Goal: Information Seeking & Learning: Check status

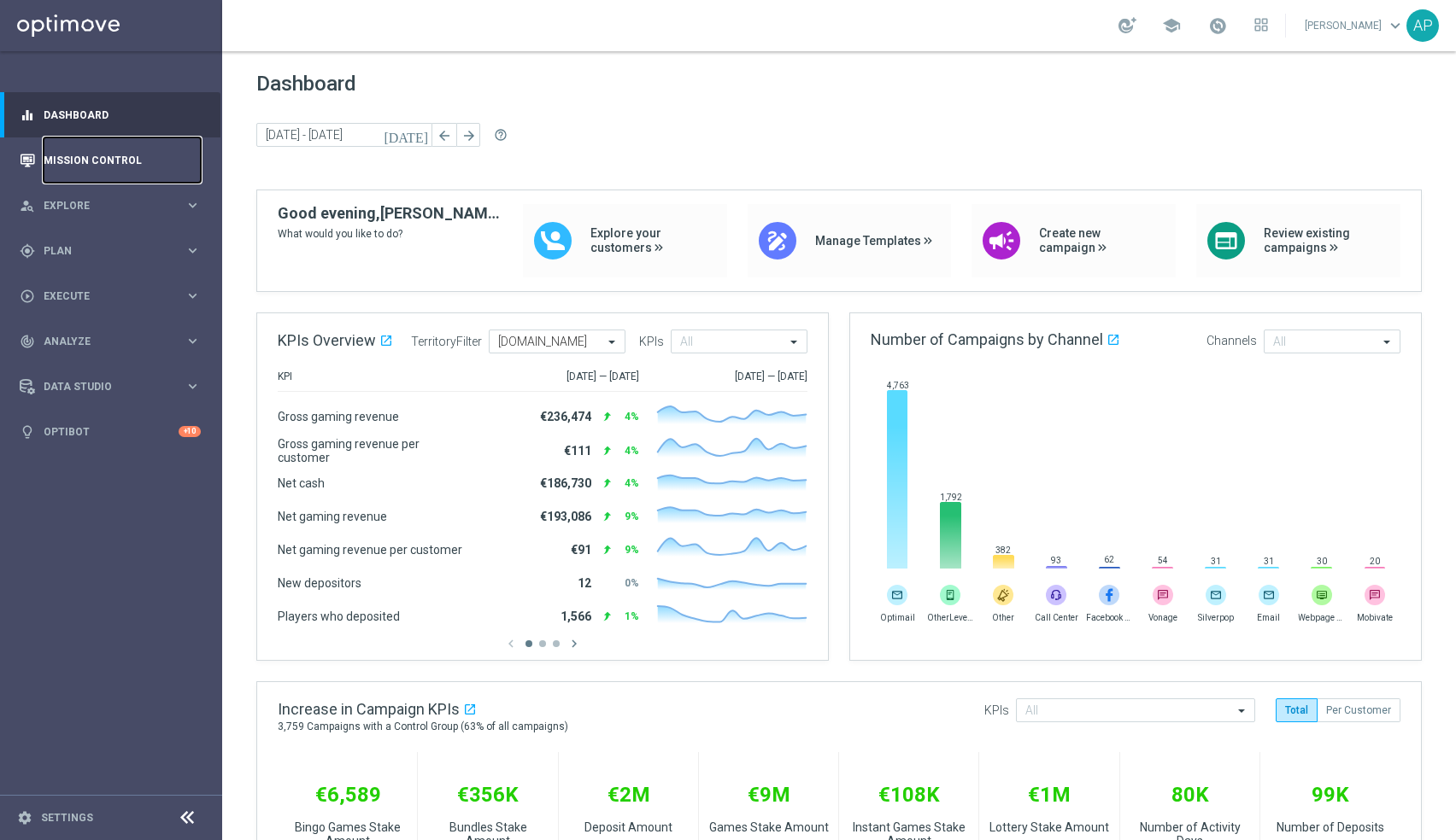
click at [110, 159] on link "Mission Control" at bounding box center [122, 160] width 157 height 45
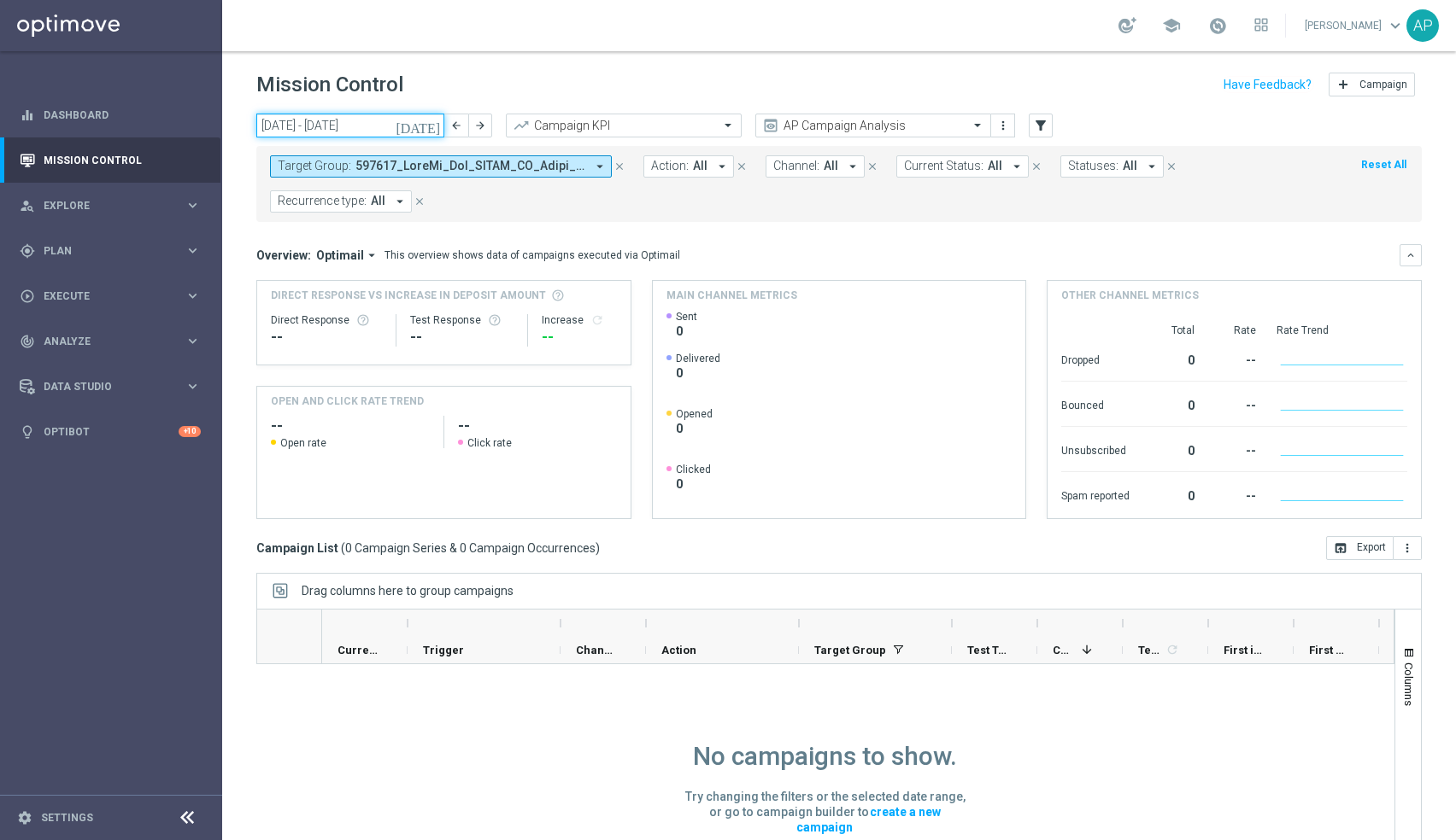
click at [324, 127] on input "[DATE] - [DATE]" at bounding box center [350, 125] width 188 height 24
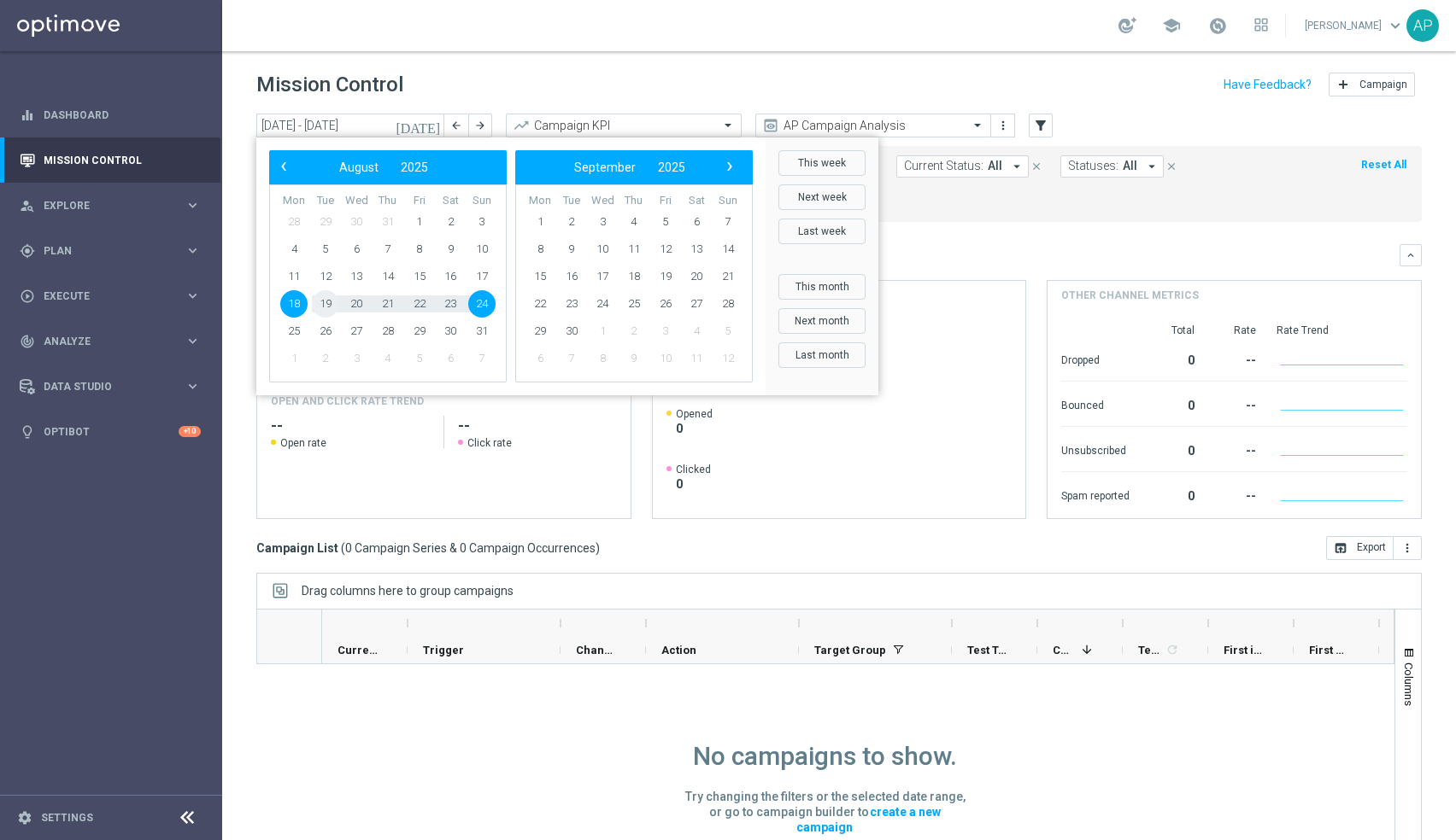
click at [315, 305] on span "19" at bounding box center [325, 303] width 27 height 27
type input "[DATE] - [DATE]"
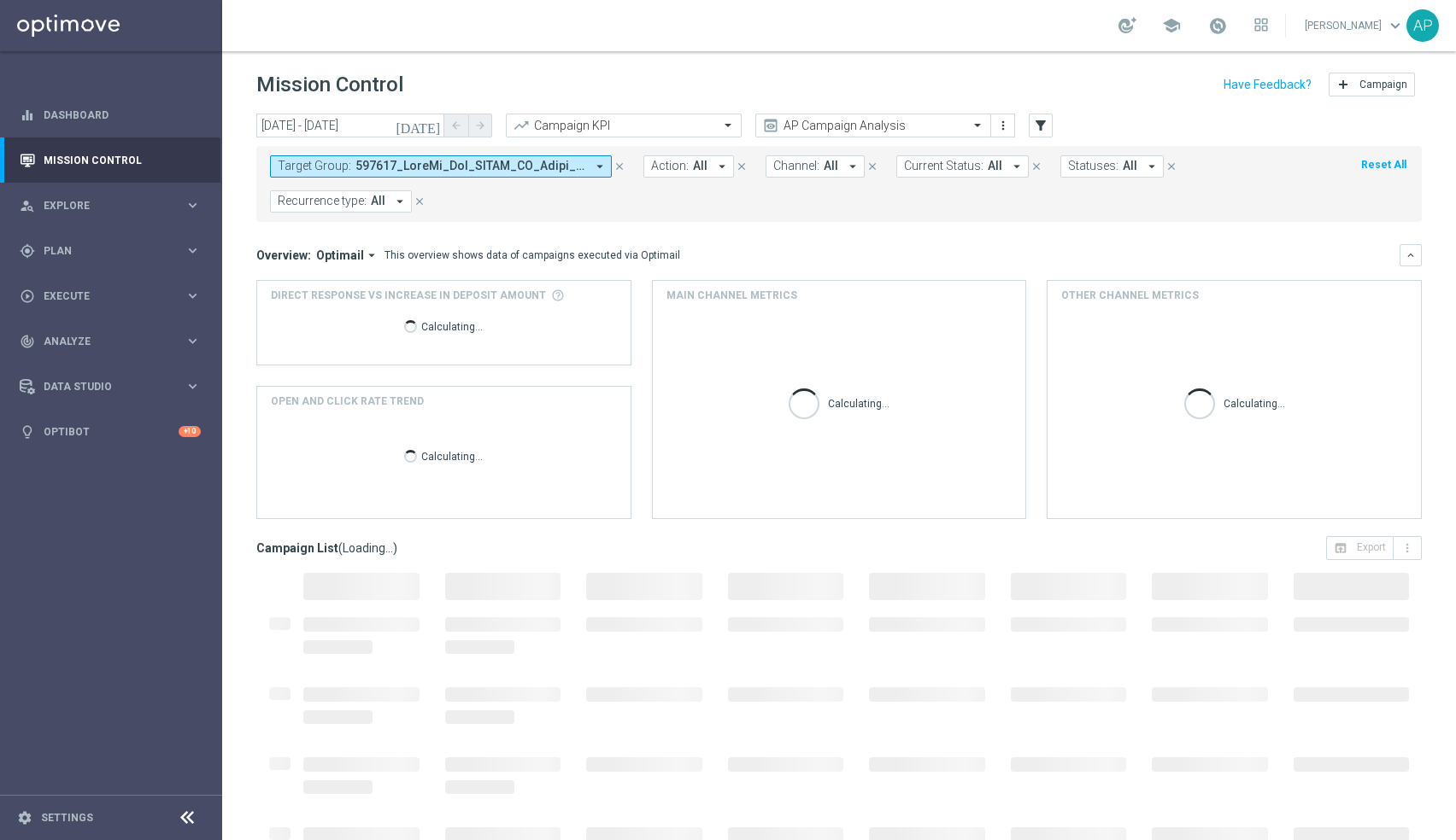
click at [381, 167] on span at bounding box center [469, 166] width 230 height 14
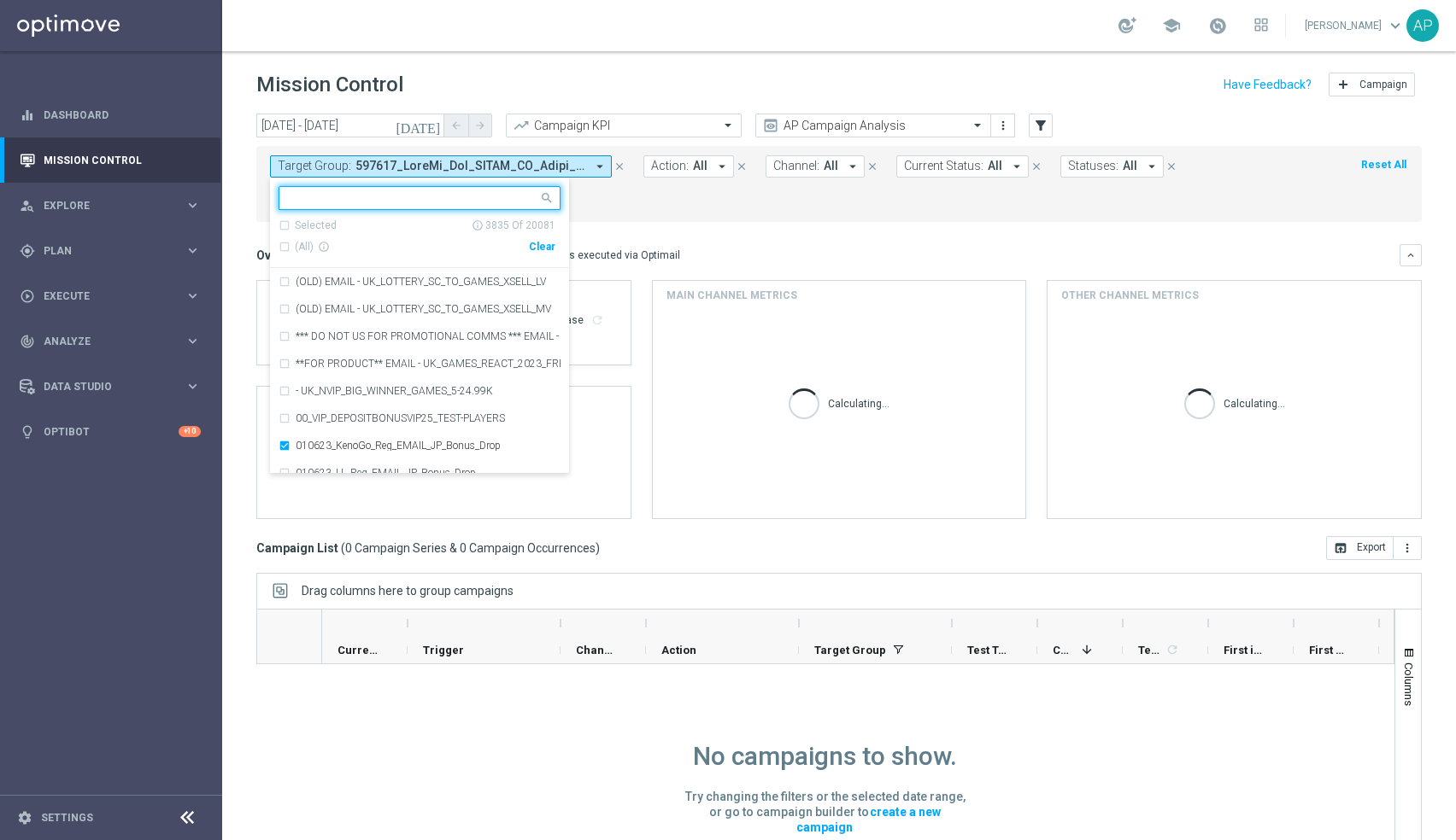
click at [0, 0] on div "Clear" at bounding box center [0, 0] width 0 height 0
click at [441, 199] on input "text" at bounding box center [412, 198] width 250 height 14
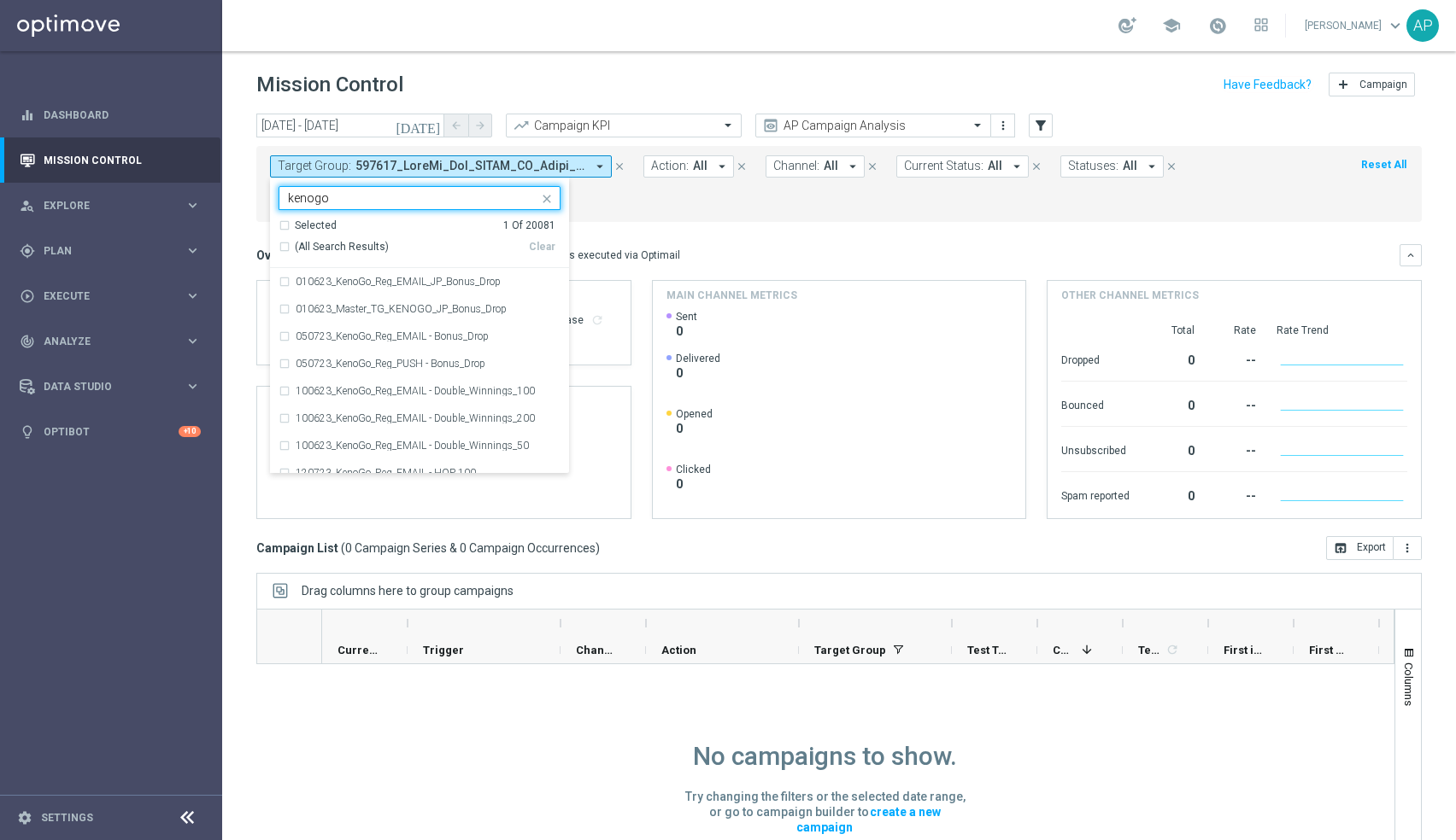
click at [331, 249] on span "(All Search Results)" at bounding box center [342, 246] width 94 height 14
type input "kenogo"
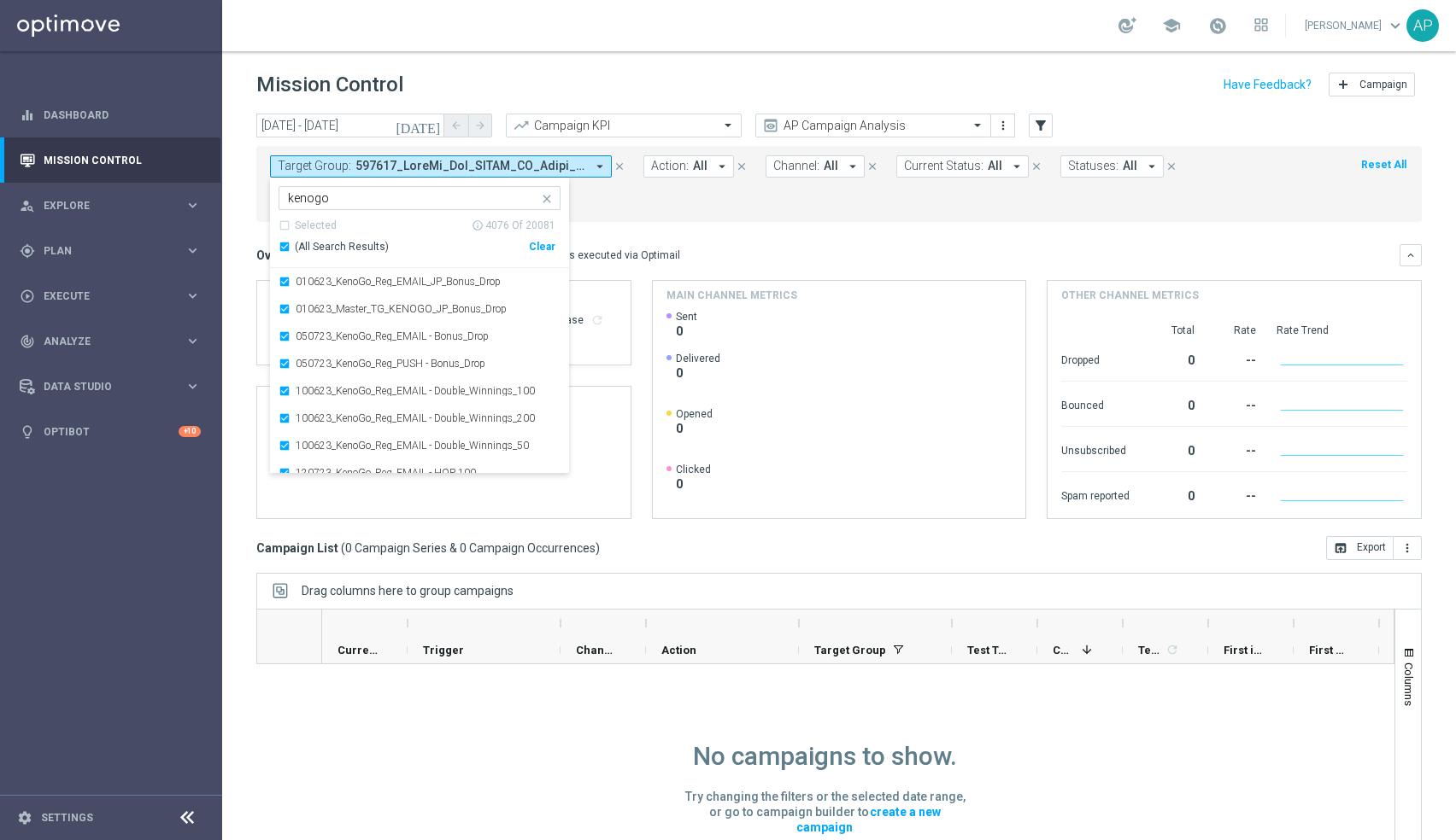
click at [629, 205] on form "Target Group: arrow_drop_down Selected 4076 of 20081 kenogo Selected info_outli…" at bounding box center [800, 184] width 1062 height 57
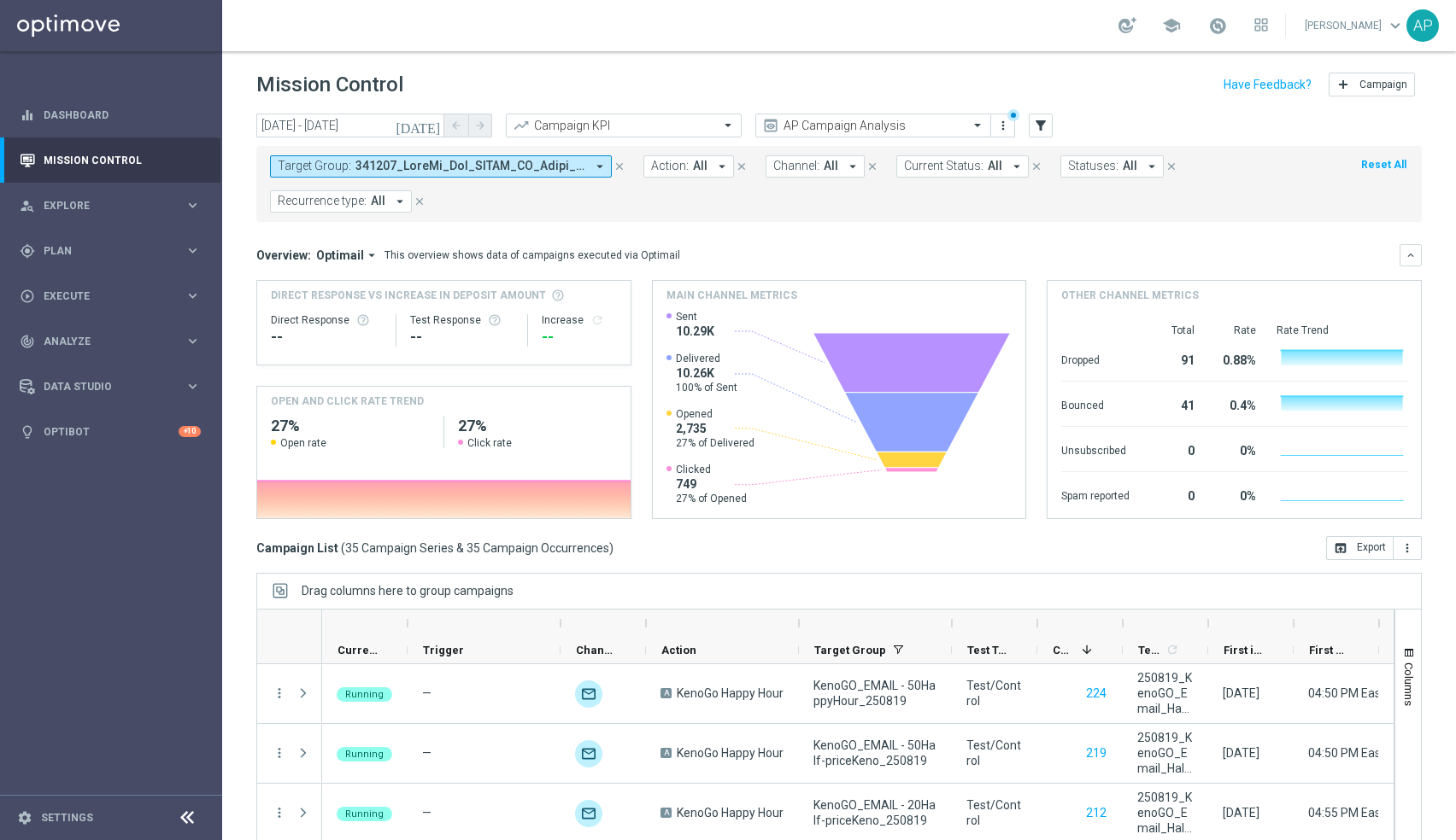
scroll to position [46, 0]
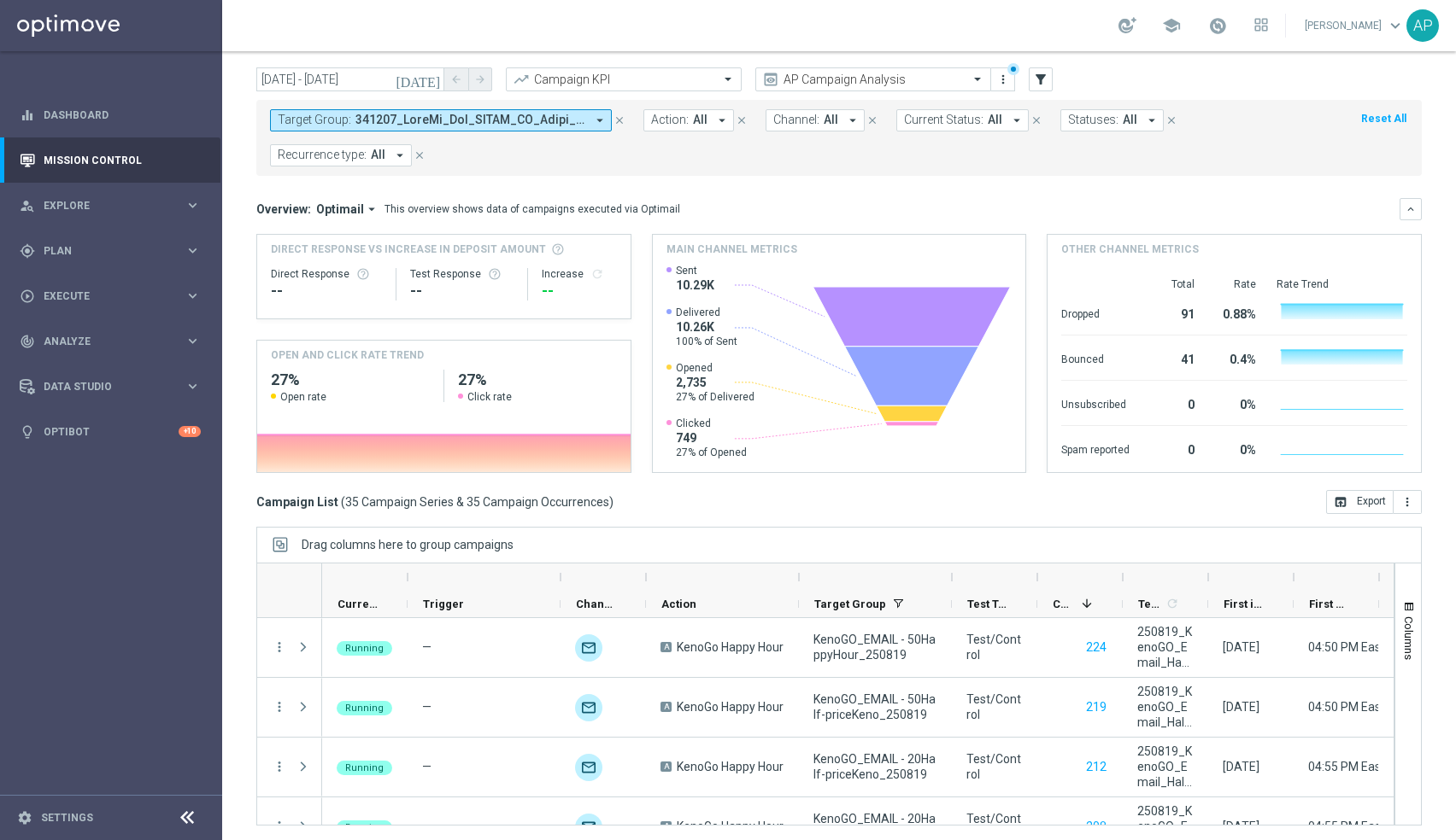
click at [676, 121] on span "Action:" at bounding box center [670, 119] width 37 height 14
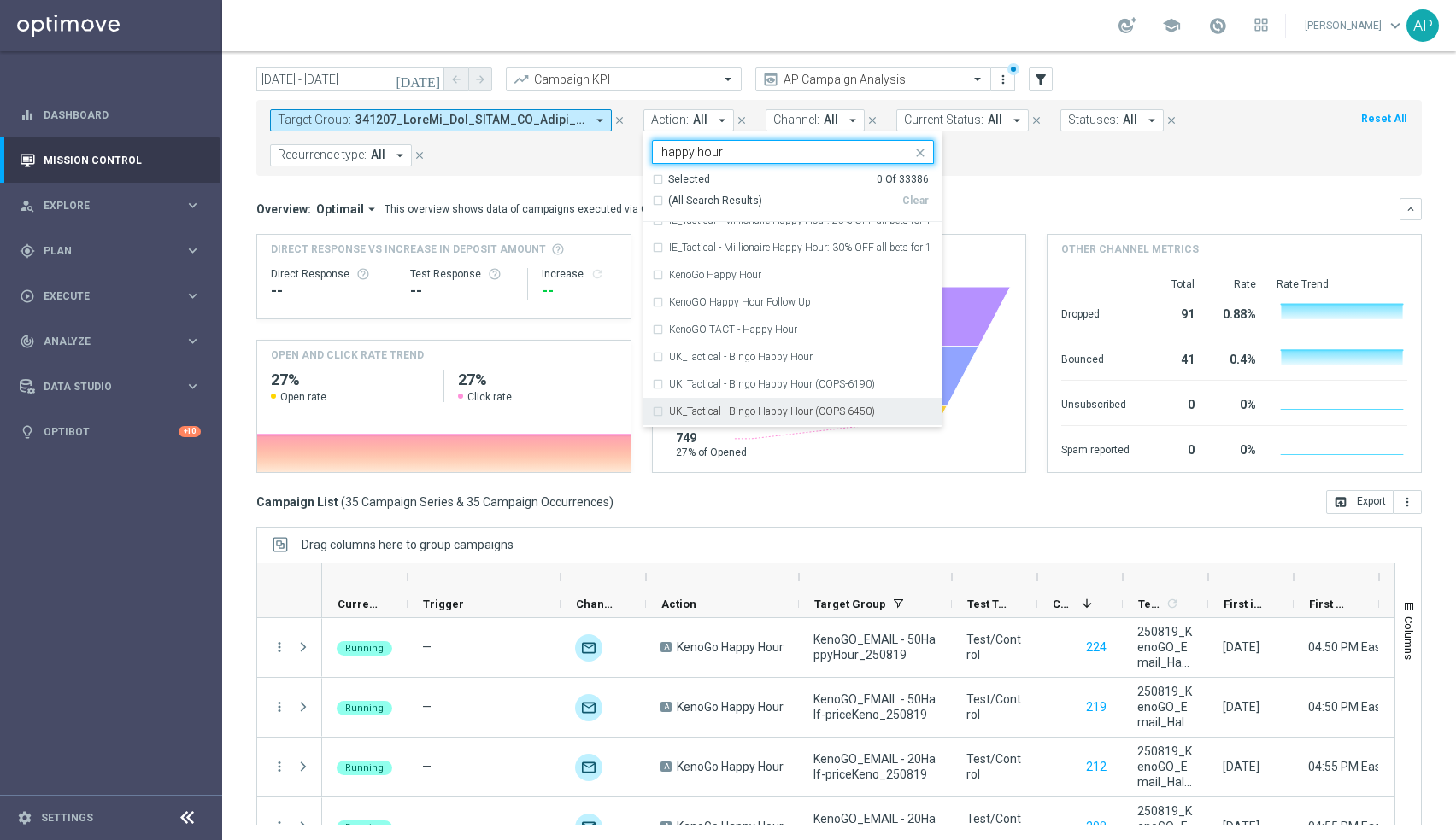
scroll to position [315, 0]
click at [653, 328] on div "KenoGO TACT - Happy Hour" at bounding box center [793, 331] width 282 height 27
type input "happy hour"
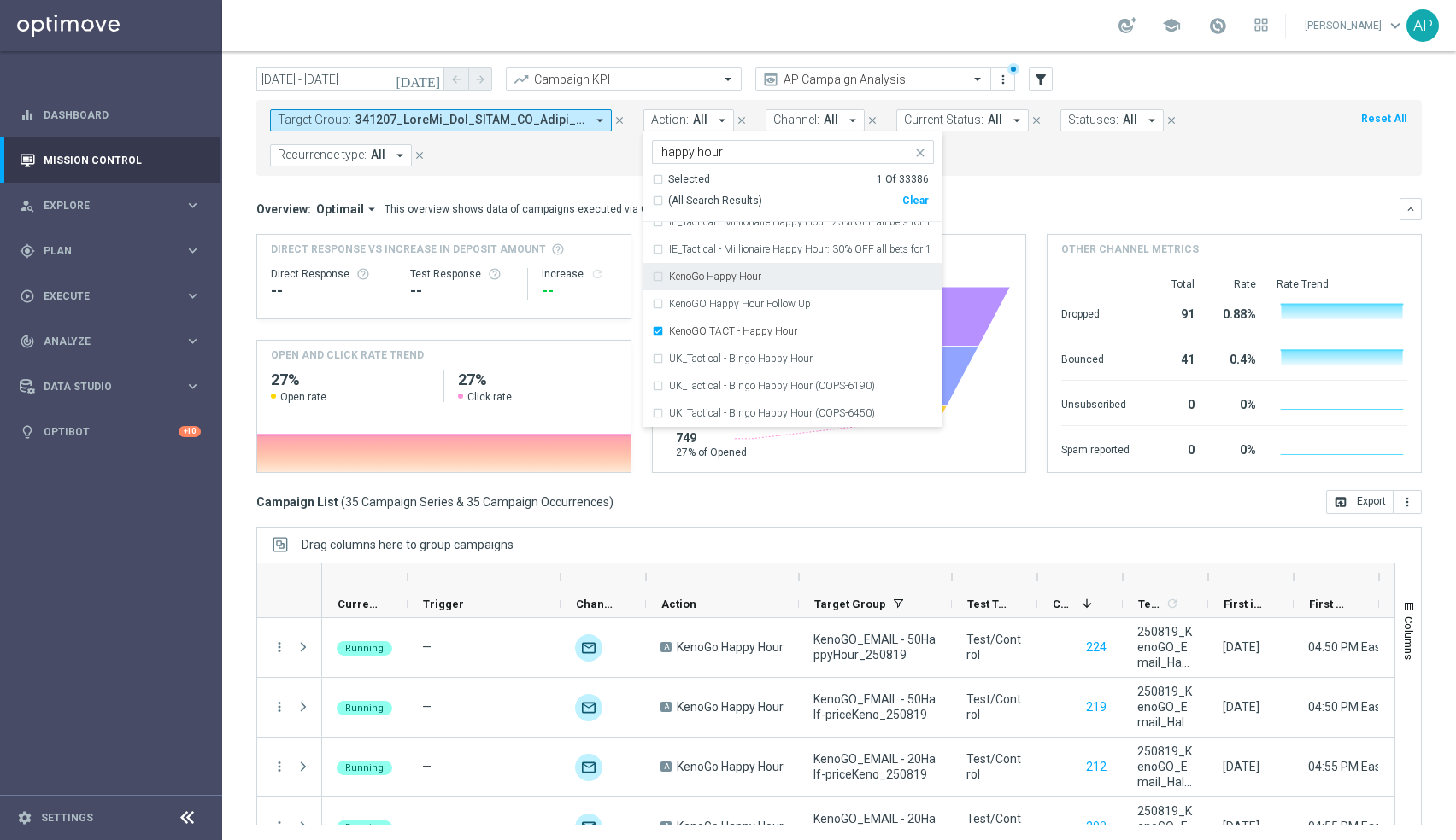
click at [655, 274] on div "KenoGo Happy Hour" at bounding box center [793, 276] width 282 height 27
click at [657, 303] on div "KenoGO Happy Hour Follow Up" at bounding box center [793, 303] width 282 height 27
click at [781, 490] on div "Campaign List ( 35 Campaign Series & 35 Campaign Occurrences ) open_in_browser …" at bounding box center [839, 502] width 1166 height 24
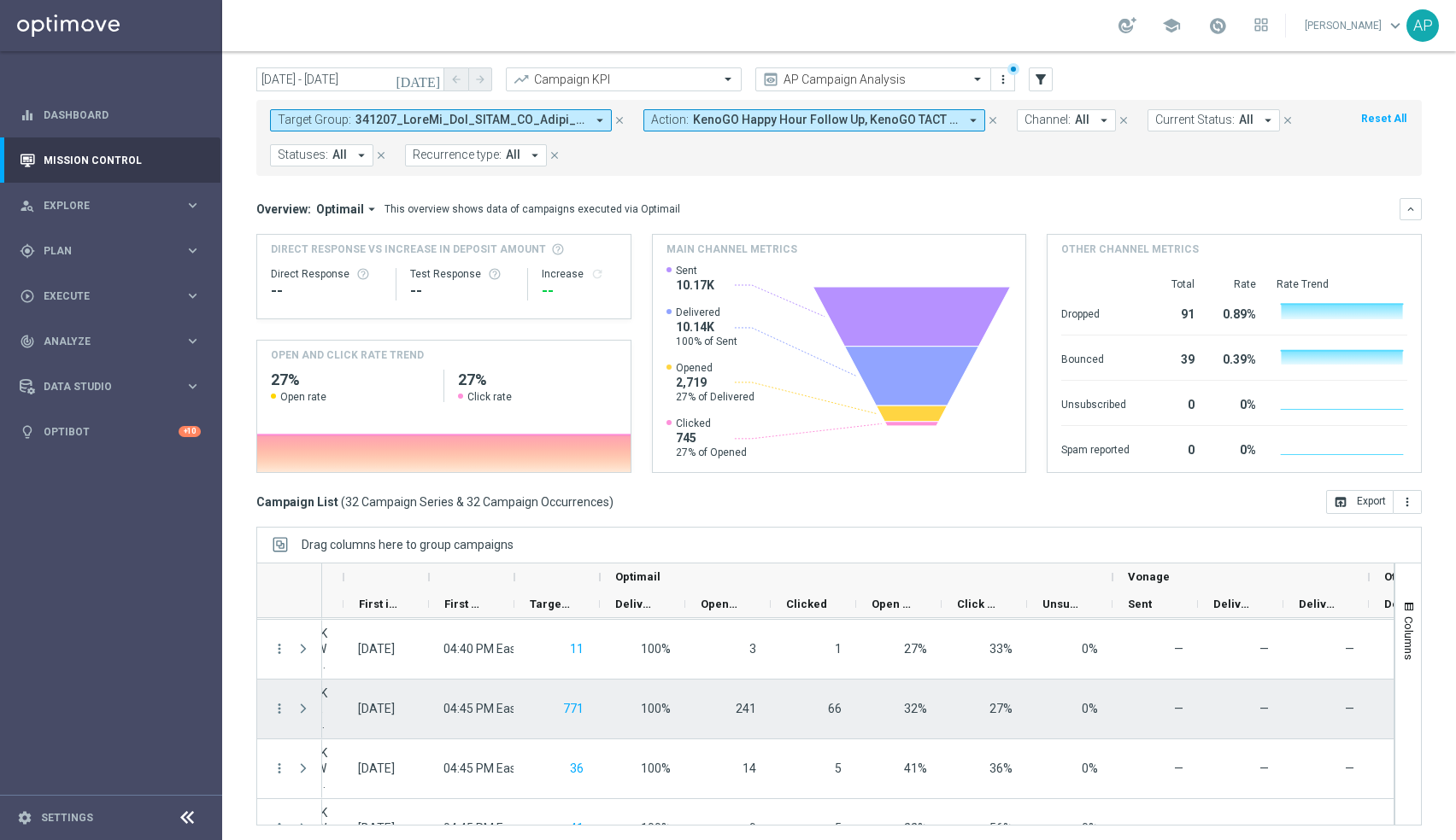
scroll to position [0, 0]
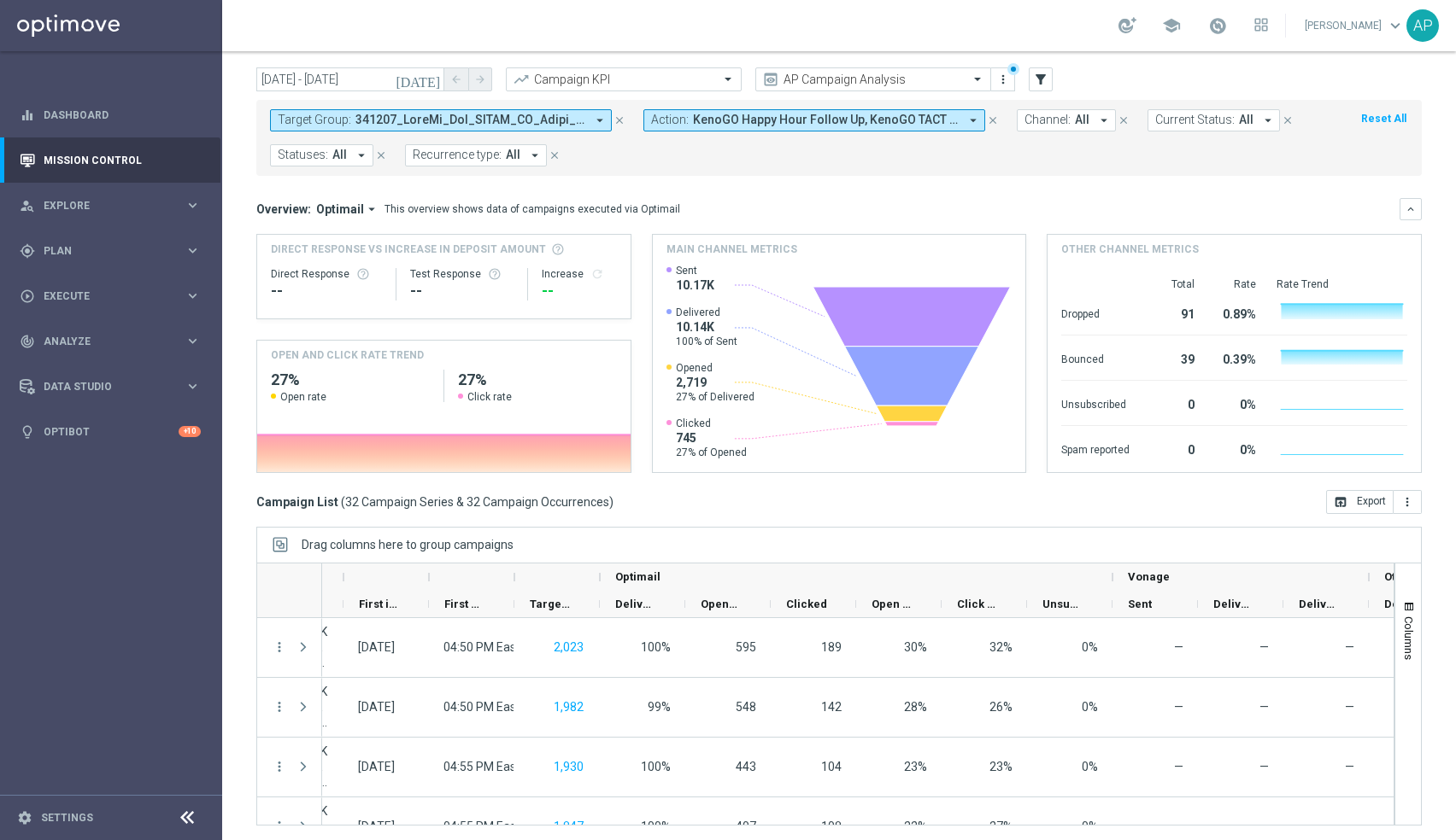
click at [836, 120] on span "KenoGO Happy Hour Follow Up, KenoGO TACT - Happy Hour, KenoGo Happy Hour" at bounding box center [825, 119] width 266 height 14
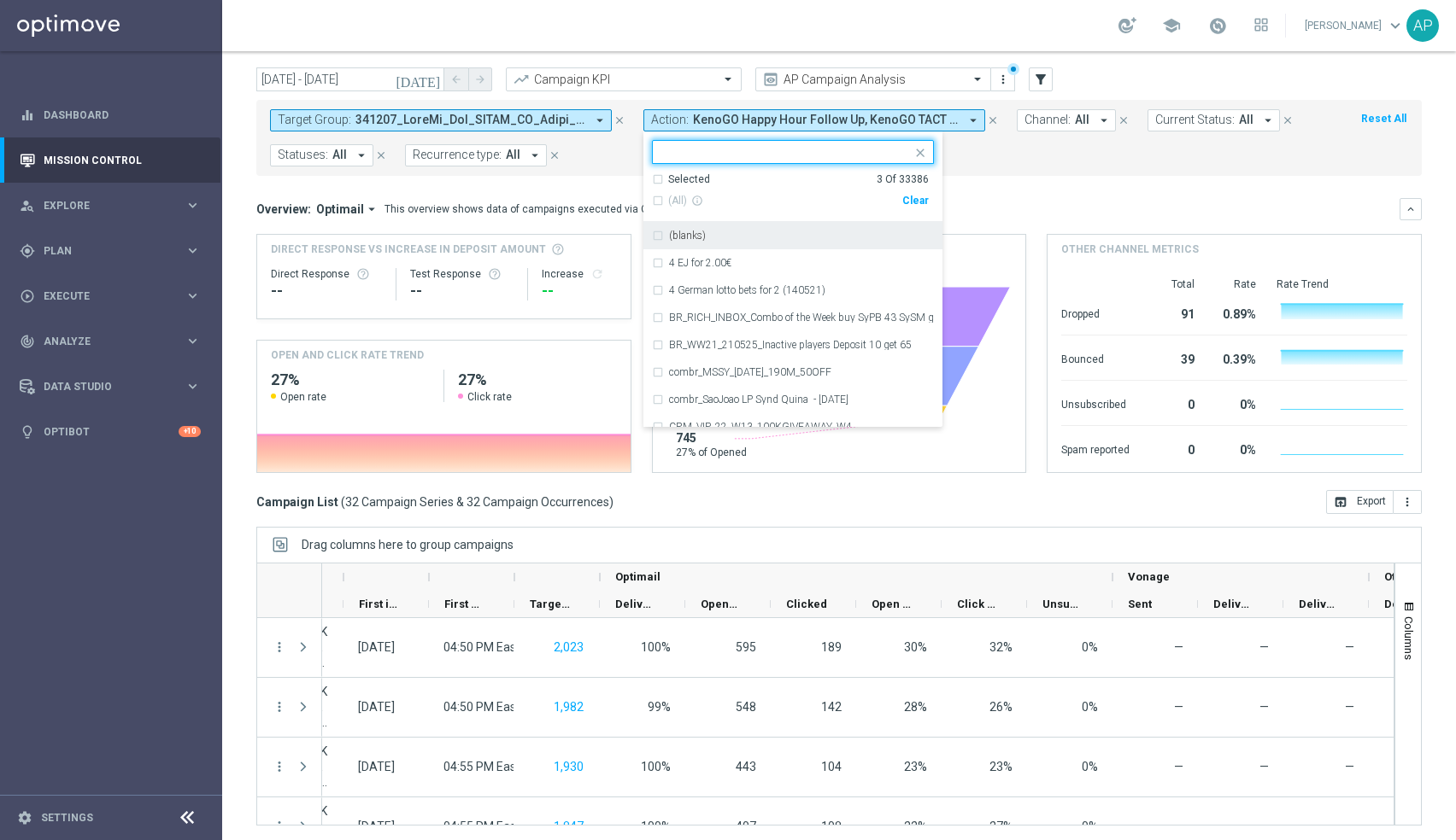
click at [0, 0] on div "Clear" at bounding box center [0, 0] width 0 height 0
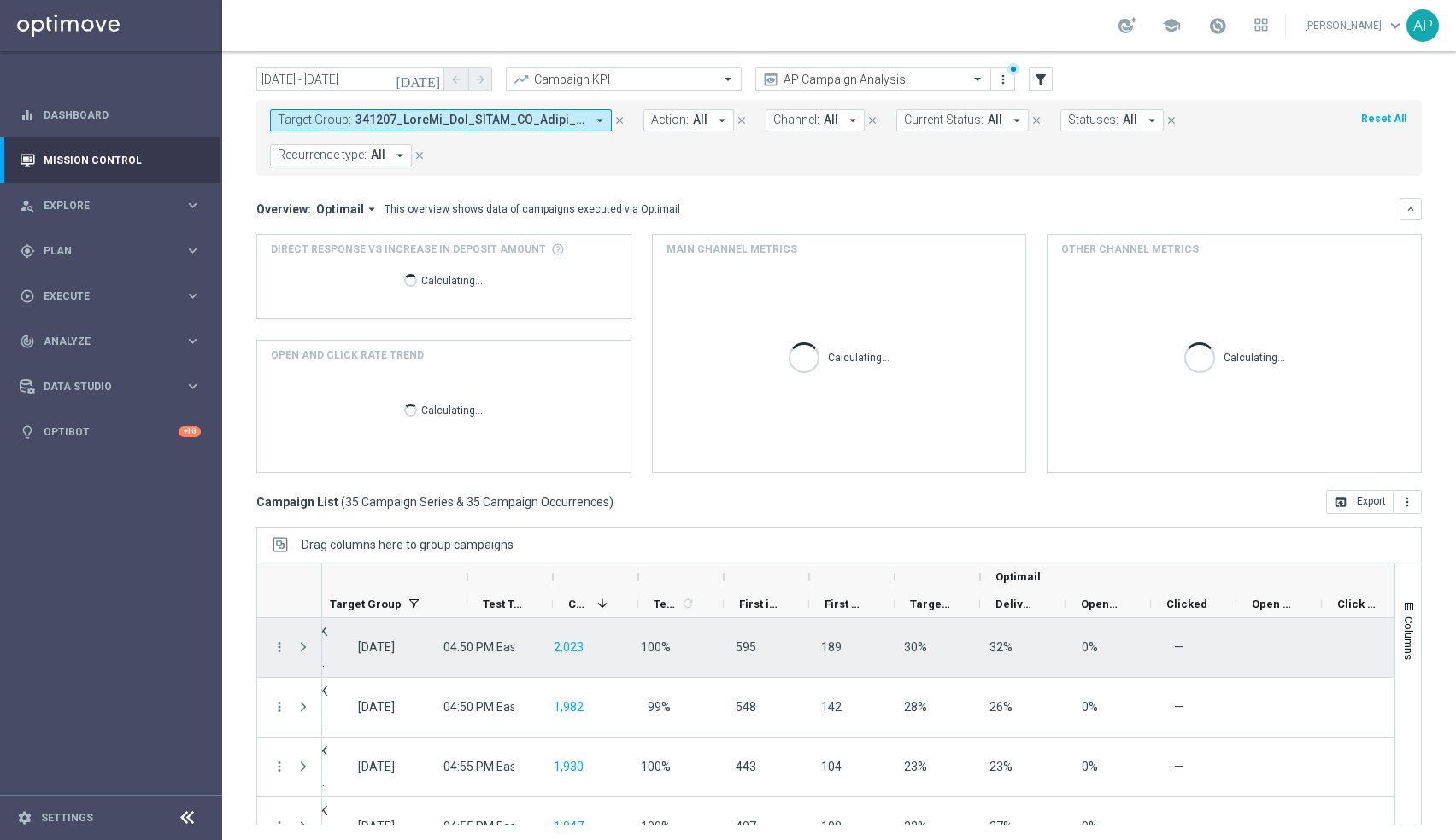
scroll to position [0, 435]
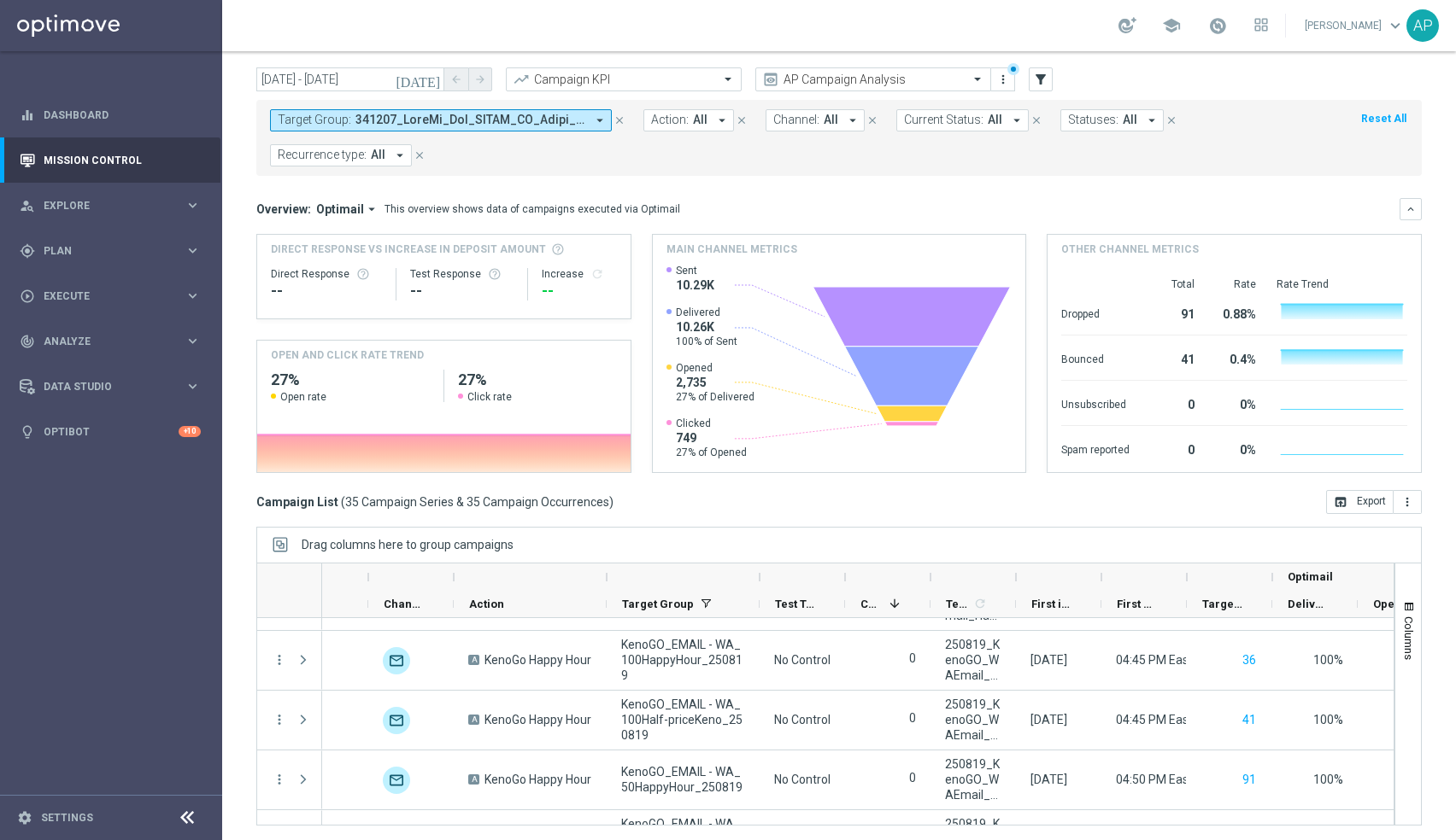
click at [406, 111] on button "Target Group: arrow_drop_down" at bounding box center [440, 121] width 342 height 22
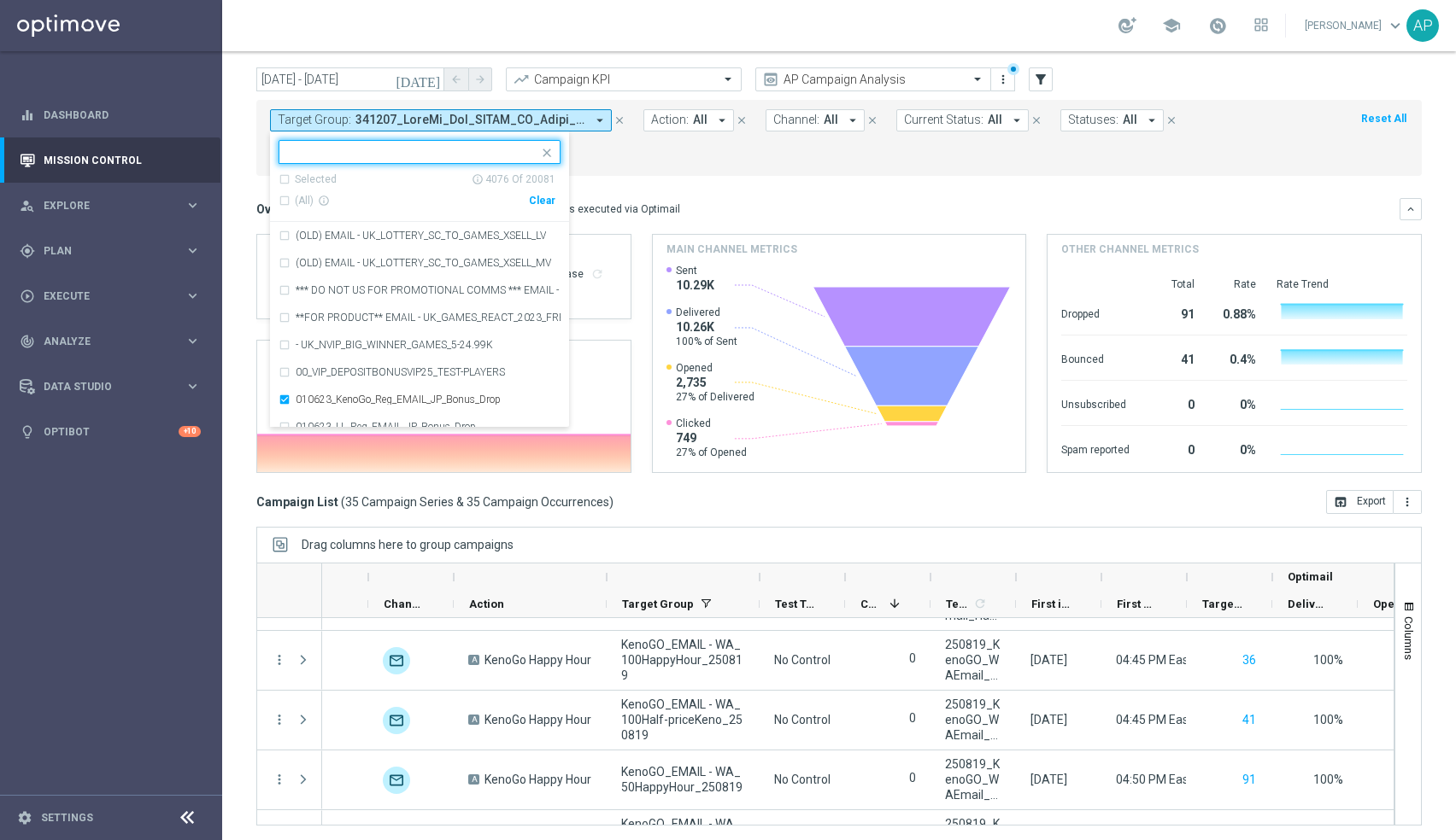
click at [0, 0] on div "Clear" at bounding box center [0, 0] width 0 height 0
click at [385, 150] on input "text" at bounding box center [412, 152] width 250 height 14
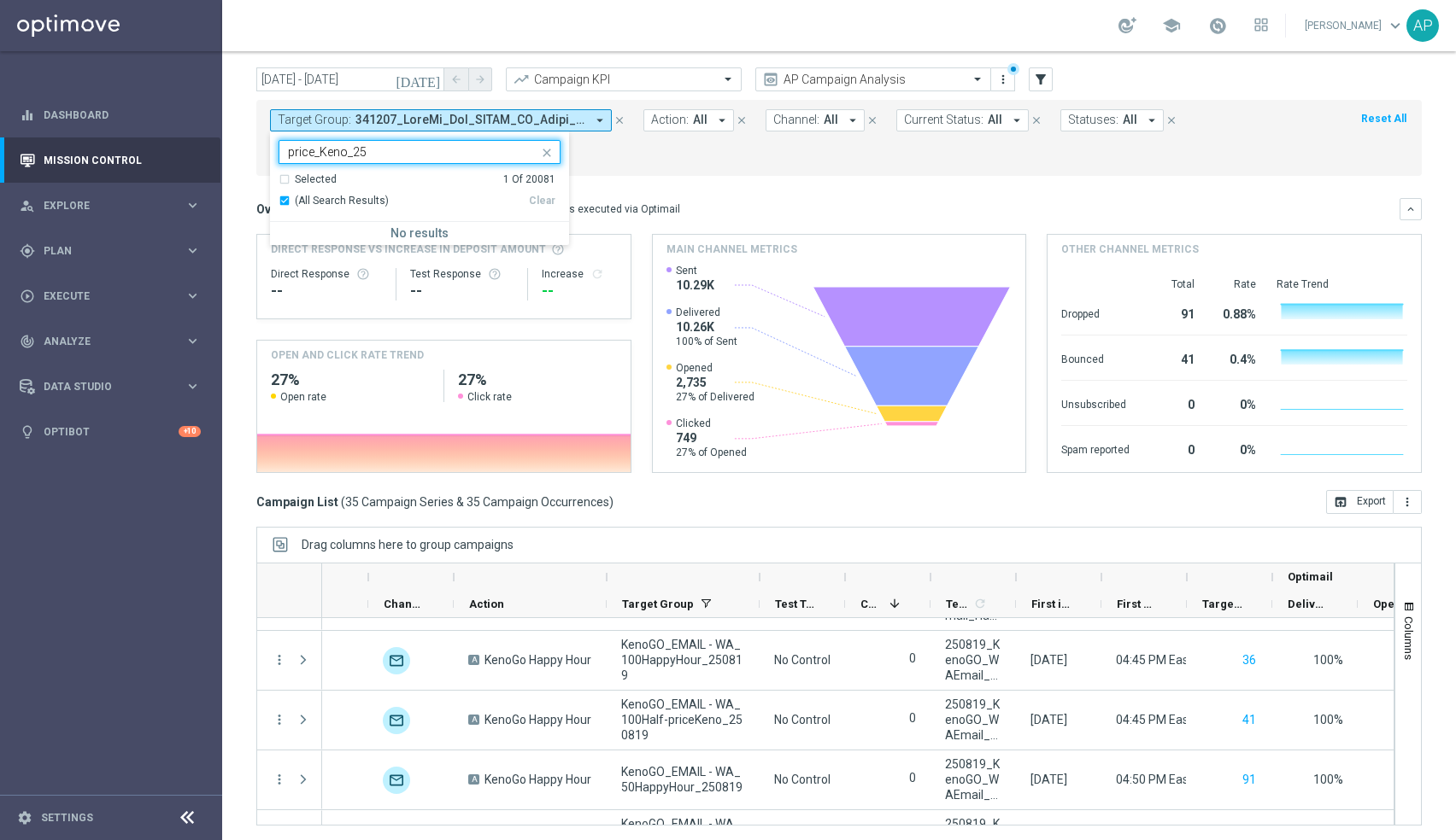
click at [318, 153] on input "price_Keno_25" at bounding box center [412, 152] width 250 height 14
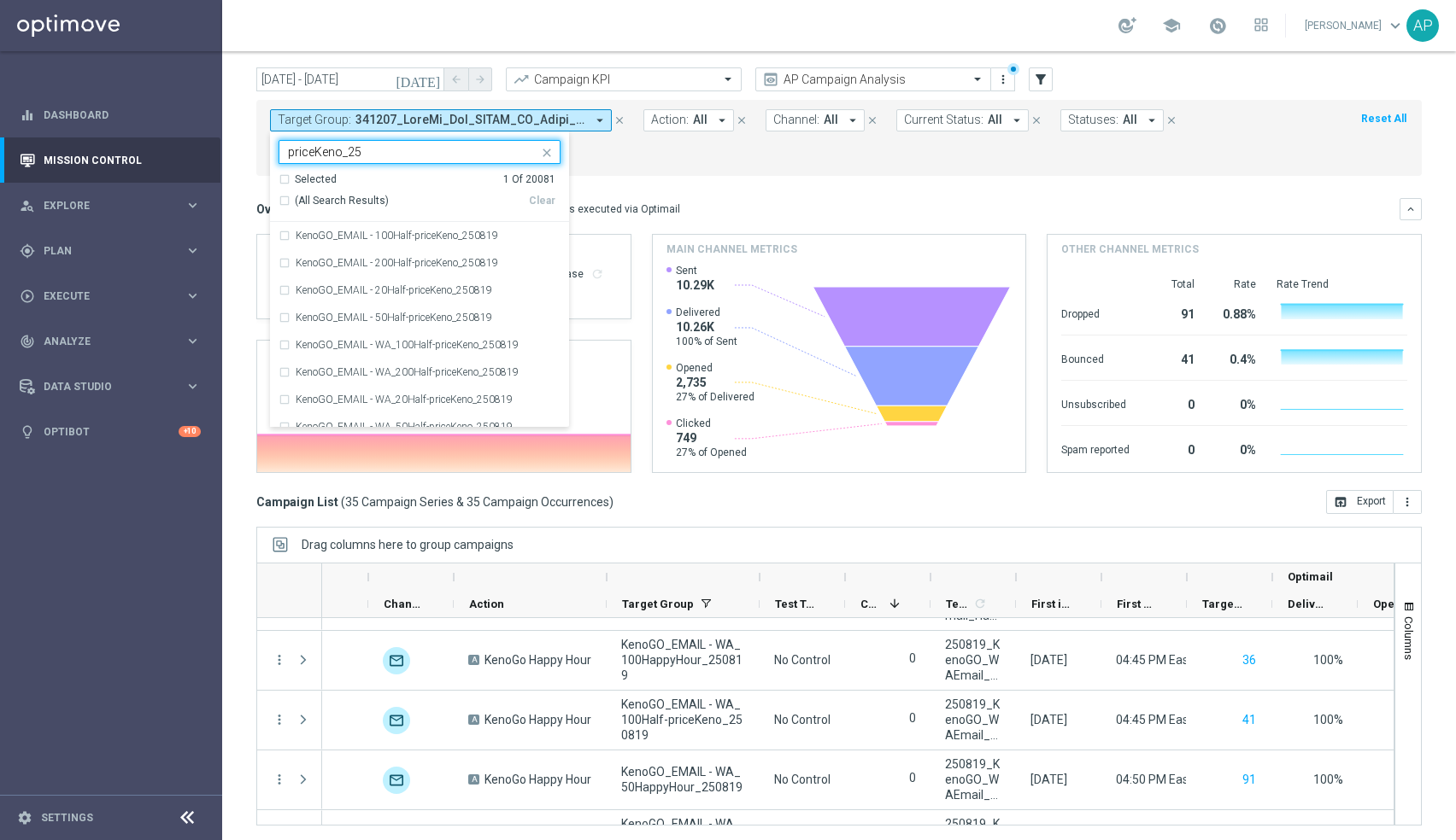
click at [318, 199] on span "(All Search Results)" at bounding box center [342, 200] width 94 height 14
type input "priceKeno_25"
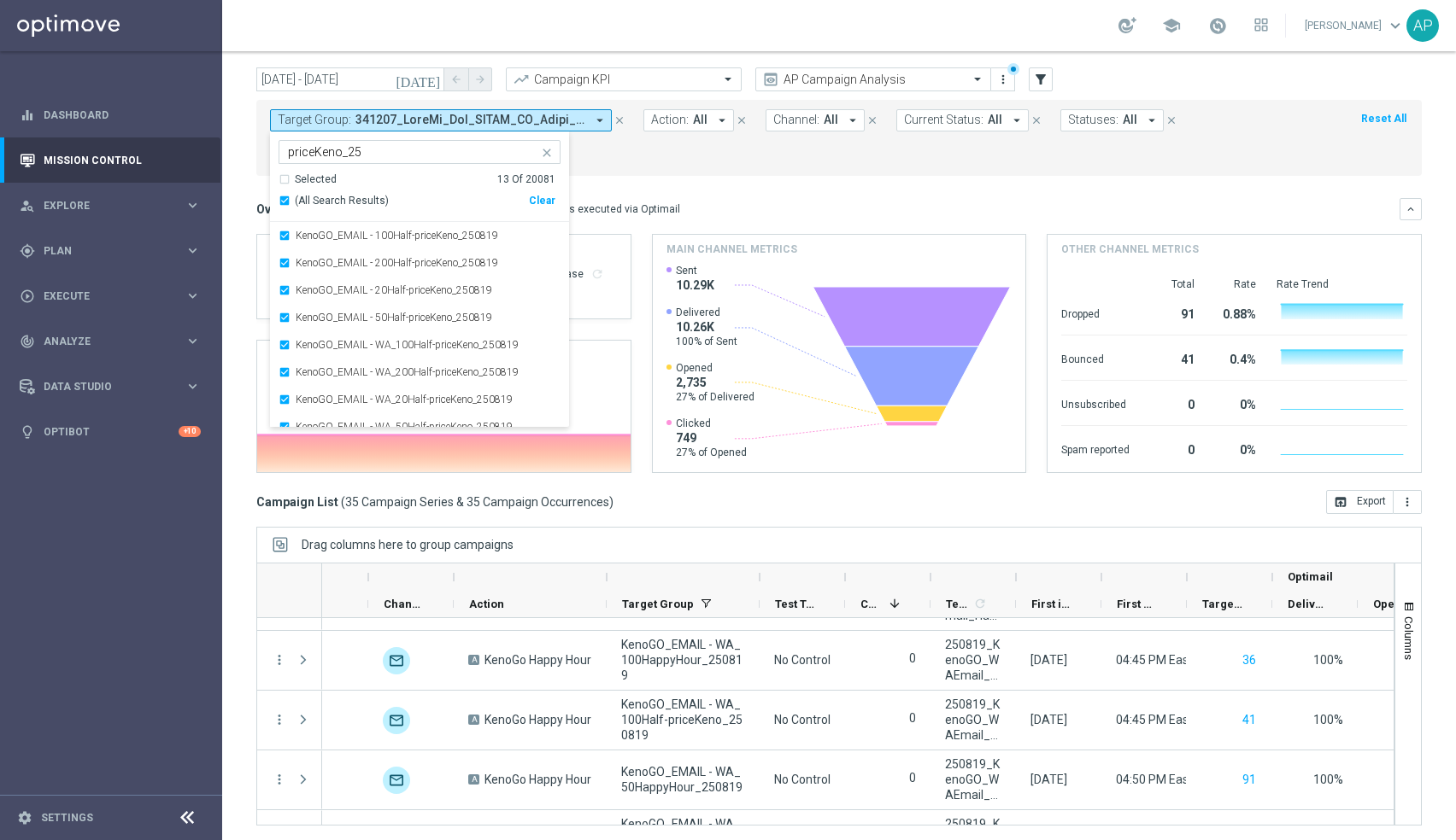
click at [682, 186] on mini-dashboard "Overview: Optimail arrow_drop_down This overview shows data of campaigns execut…" at bounding box center [839, 333] width 1166 height 315
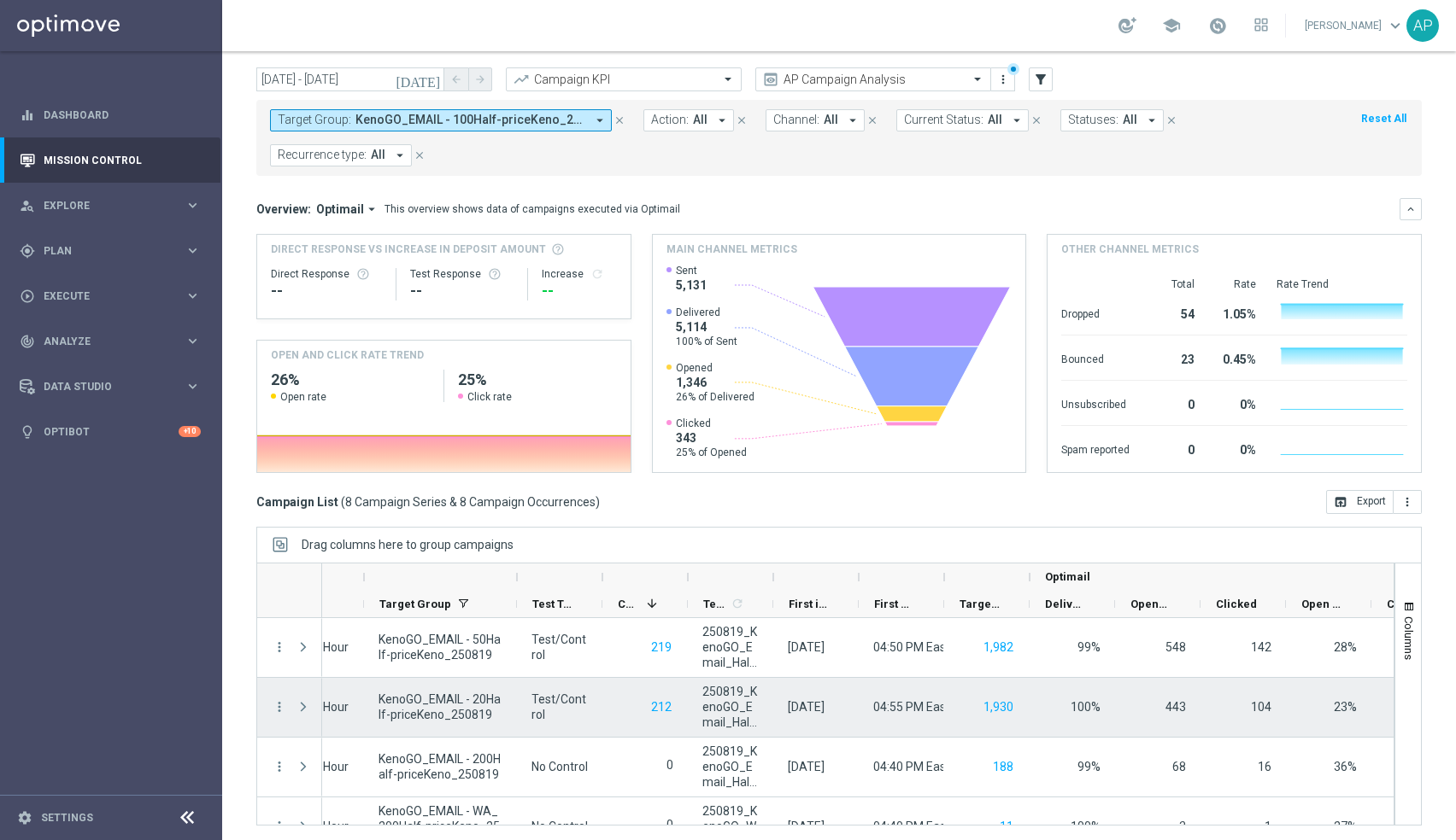
scroll to position [0, 554]
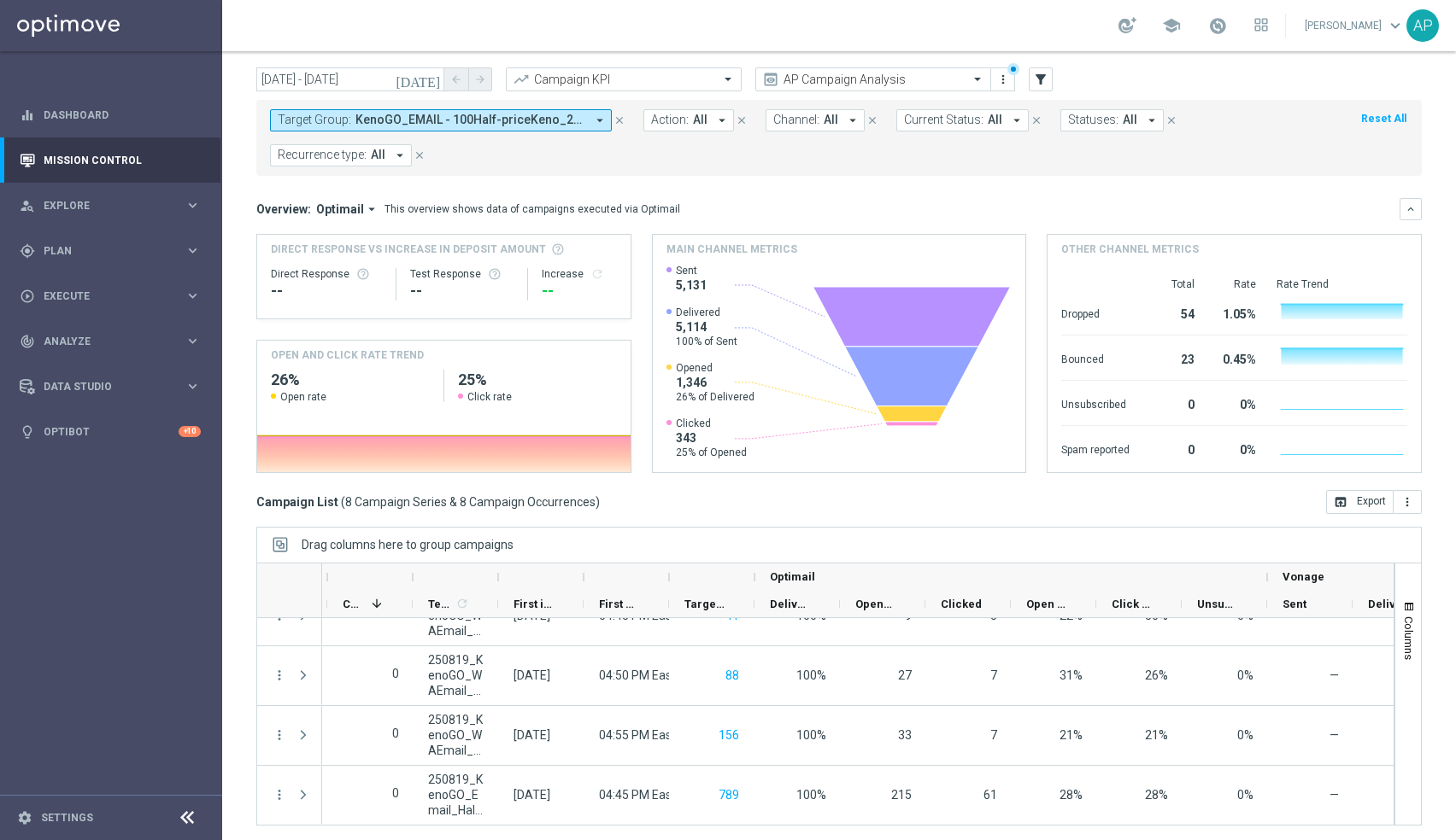
click at [442, 112] on span "KenoGO_EMAIL - 100Half-priceKeno_250819, KenoGO_EMAIL - 200Half-priceKeno_25081…" at bounding box center [469, 119] width 230 height 14
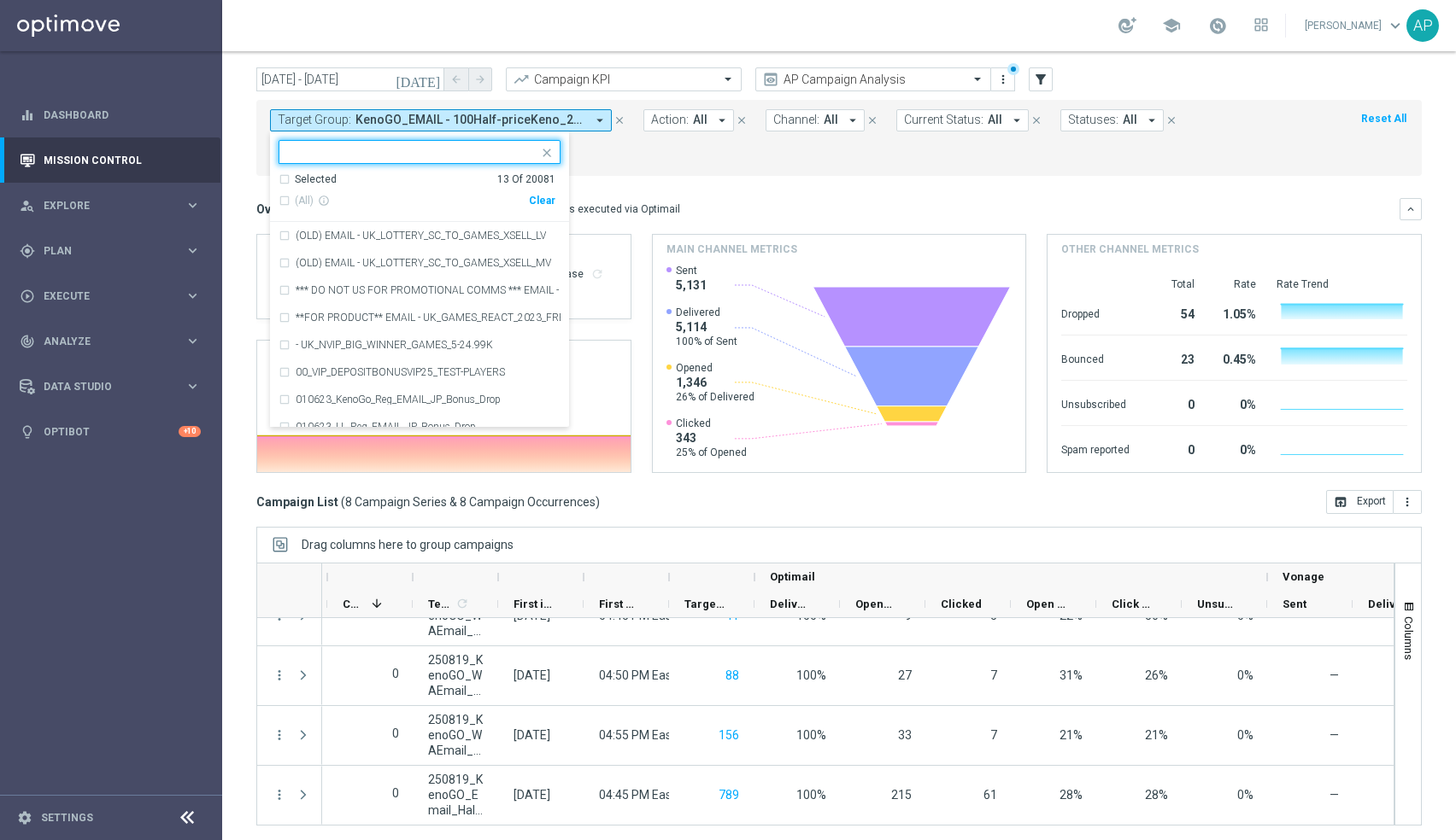
click at [0, 0] on div "Clear" at bounding box center [0, 0] width 0 height 0
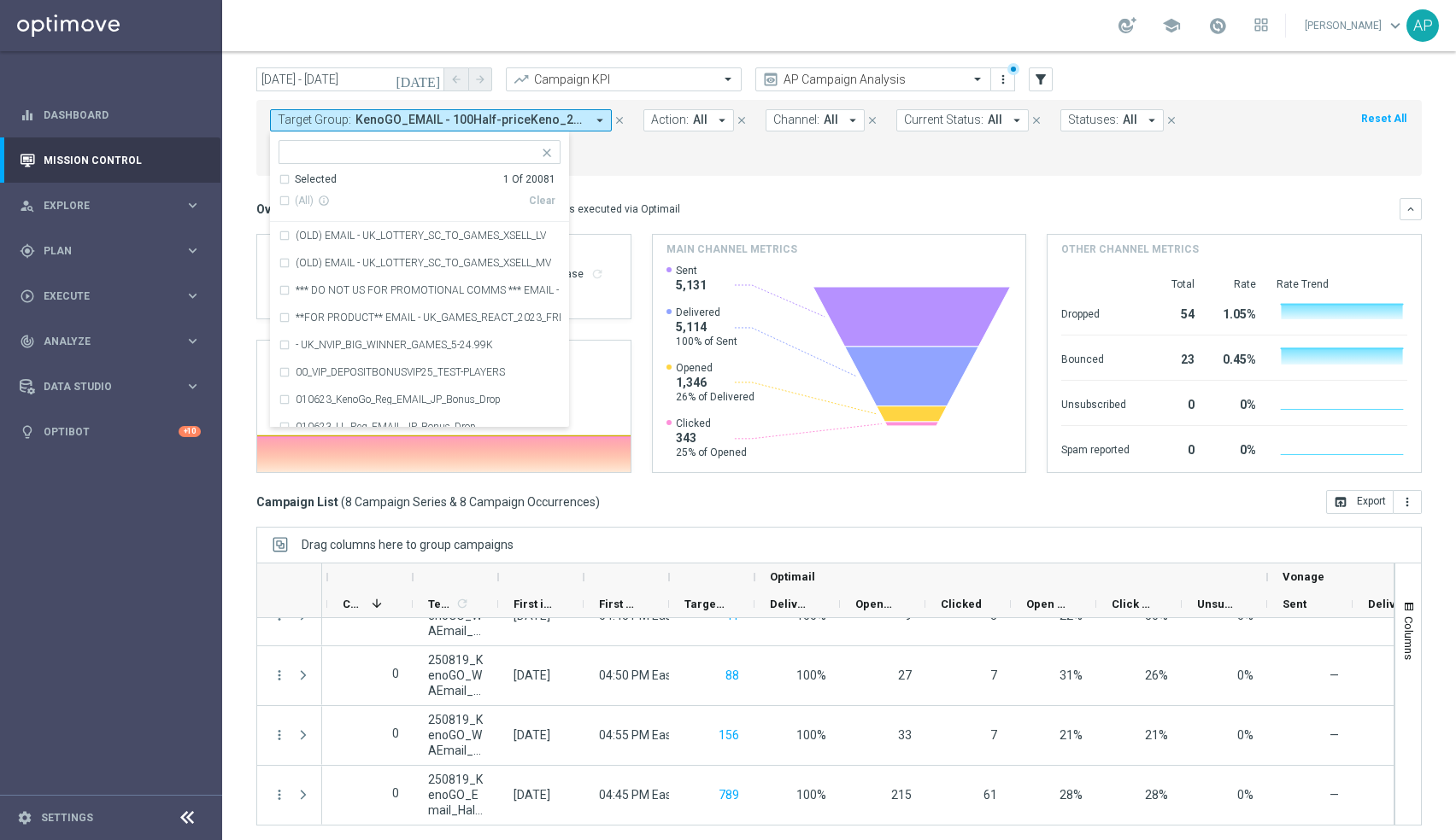
click at [399, 145] on input "text" at bounding box center [412, 152] width 250 height 14
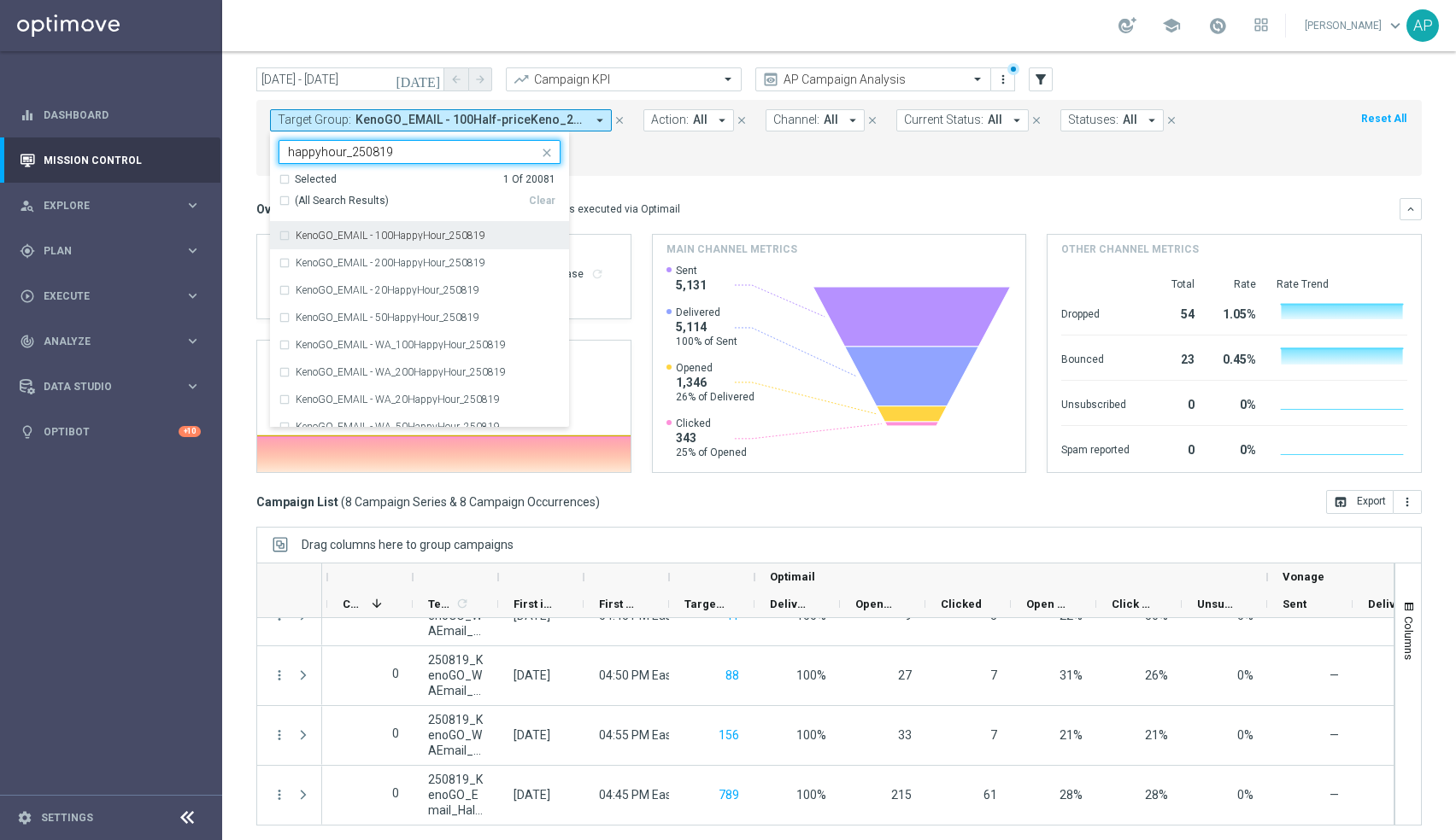
click at [286, 230] on div "KenoGO_EMAIL - 100HappyHour_250819" at bounding box center [419, 235] width 282 height 27
type input "happyhour_250819"
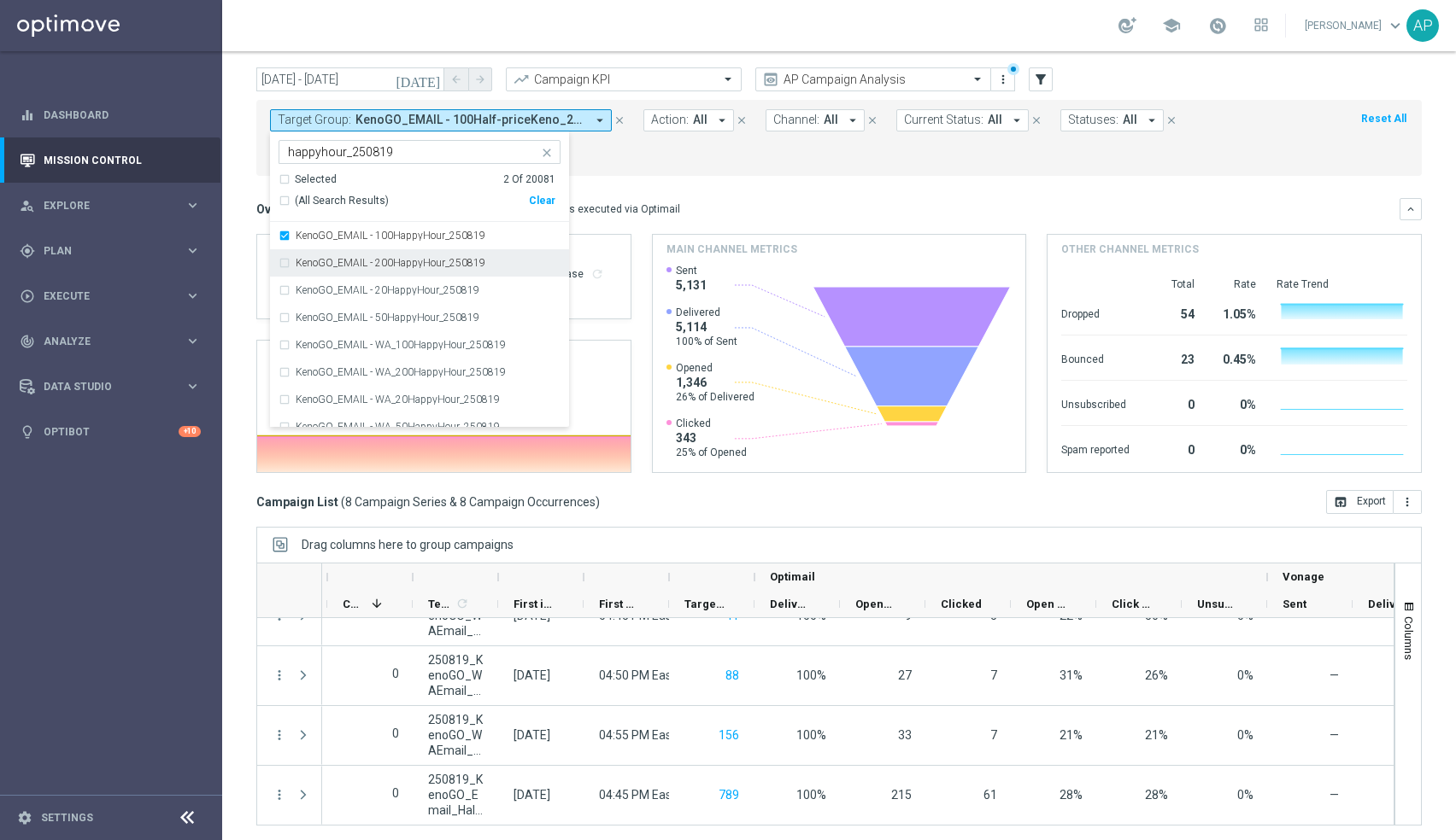
click at [284, 261] on div "KenoGO_EMAIL - 200HappyHour_250819" at bounding box center [419, 262] width 282 height 27
click at [282, 293] on div "KenoGO_EMAIL - 20HappyHour_250819" at bounding box center [419, 289] width 282 height 27
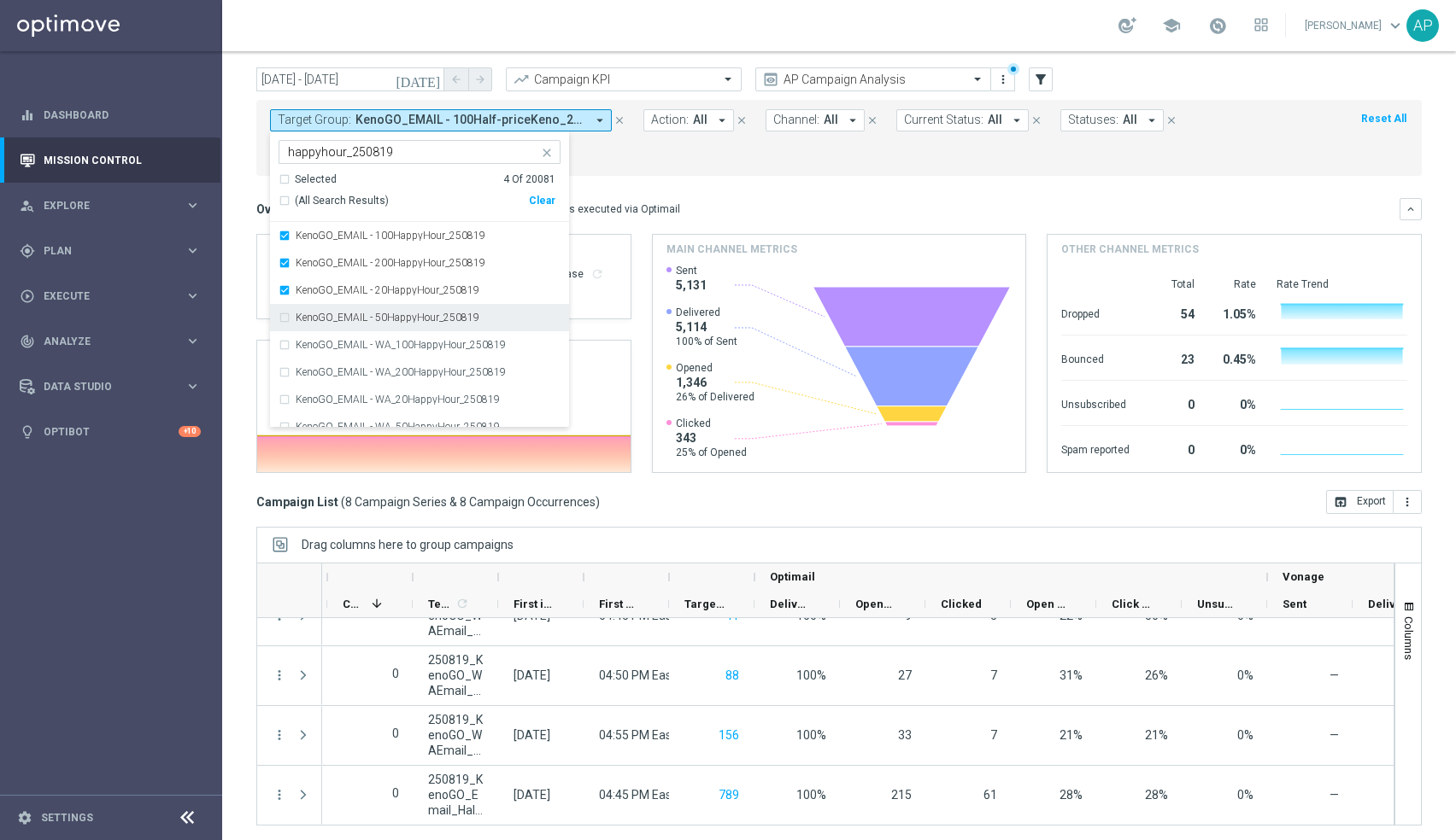
click at [282, 312] on div "KenoGO_EMAIL - 50HappyHour_250819" at bounding box center [419, 317] width 282 height 27
click at [760, 177] on mini-dashboard "Overview: Optimail arrow_drop_down This overview shows data of campaigns execut…" at bounding box center [839, 333] width 1166 height 315
